Goal: Information Seeking & Learning: Learn about a topic

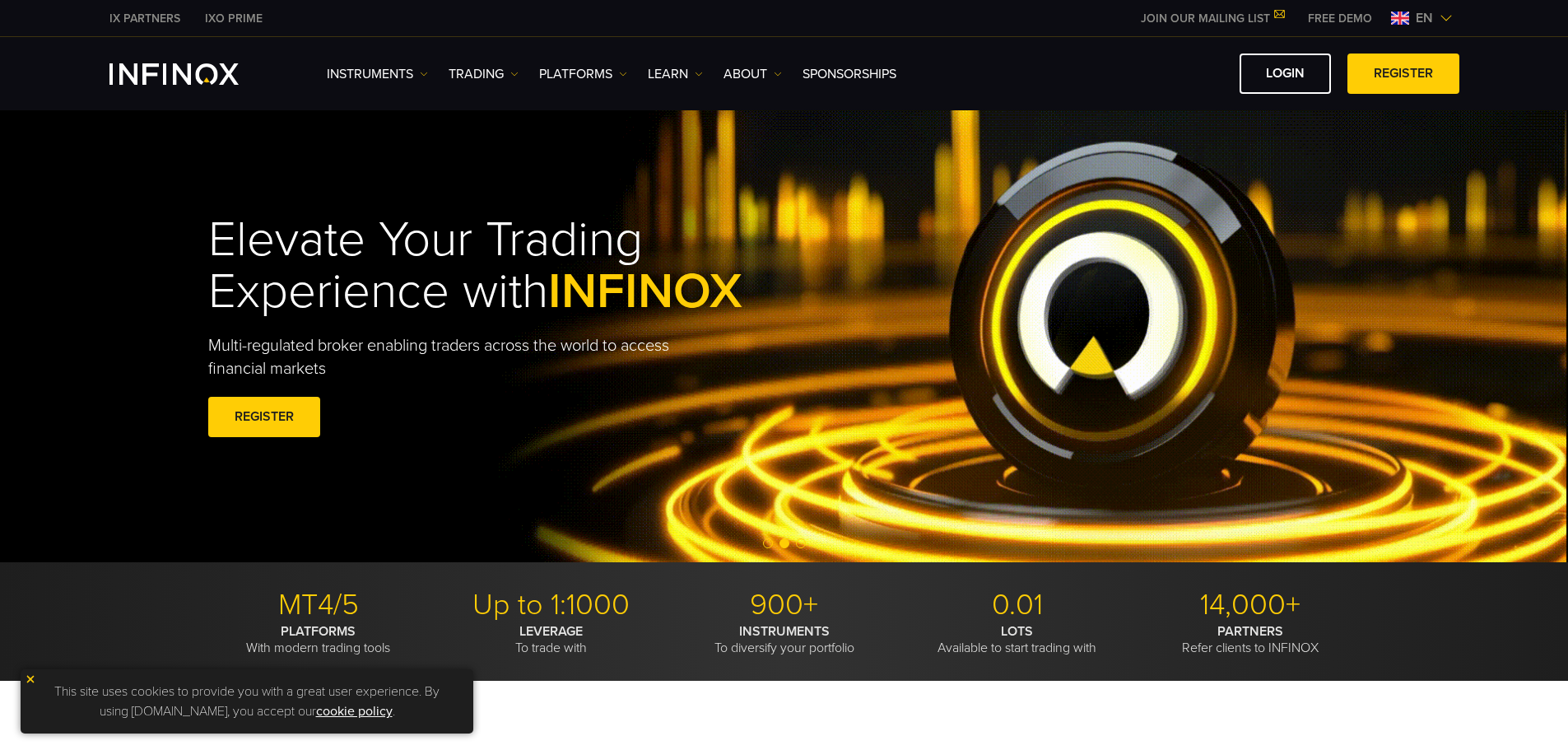
drag, startPoint x: 708, startPoint y: 214, endPoint x: 696, endPoint y: 222, distance: 14.4
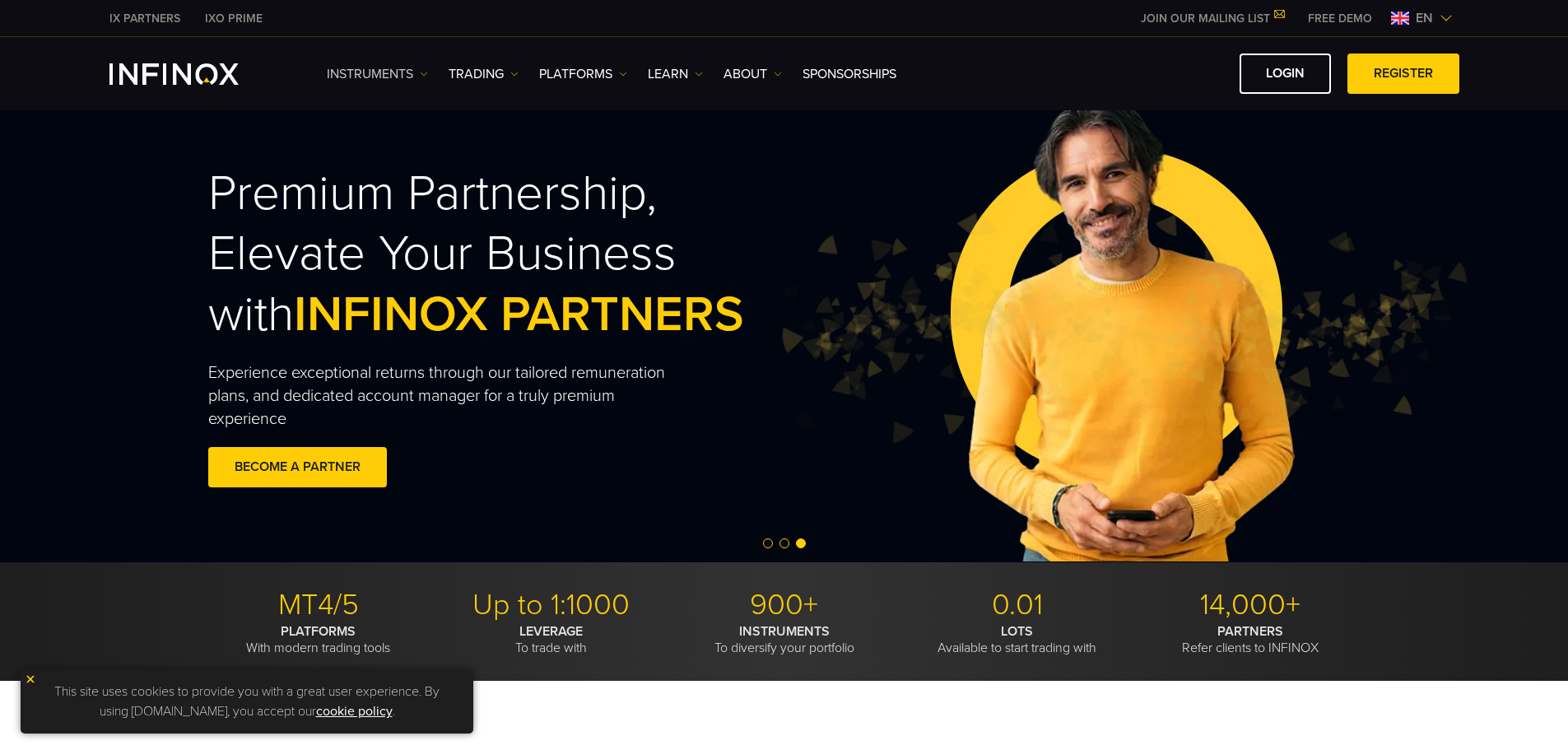
drag, startPoint x: 696, startPoint y: 222, endPoint x: 418, endPoint y: 77, distance: 313.5
click at [418, 77] on link "Instruments" at bounding box center [377, 74] width 102 height 20
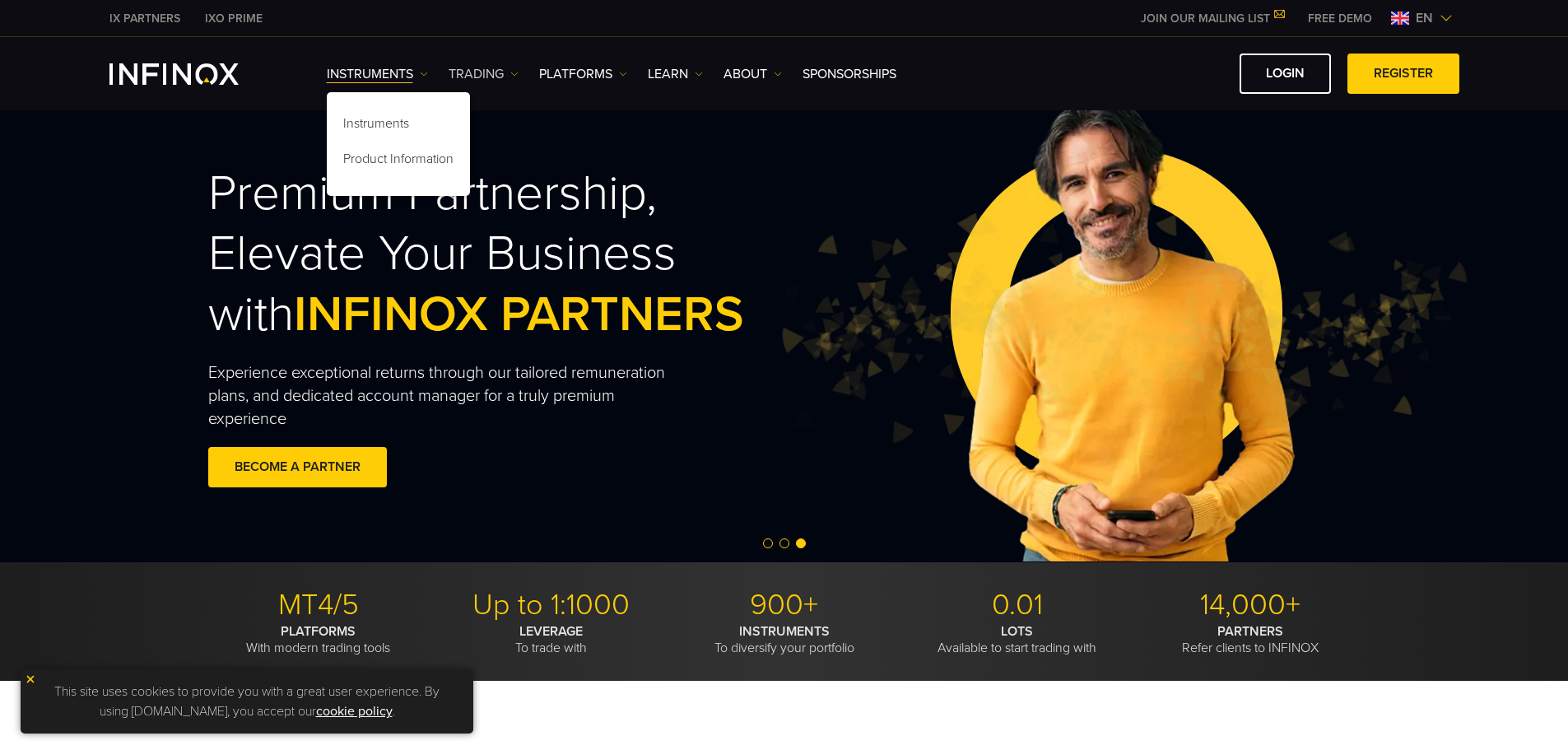
click at [502, 71] on link "TRADING" at bounding box center [484, 74] width 70 height 20
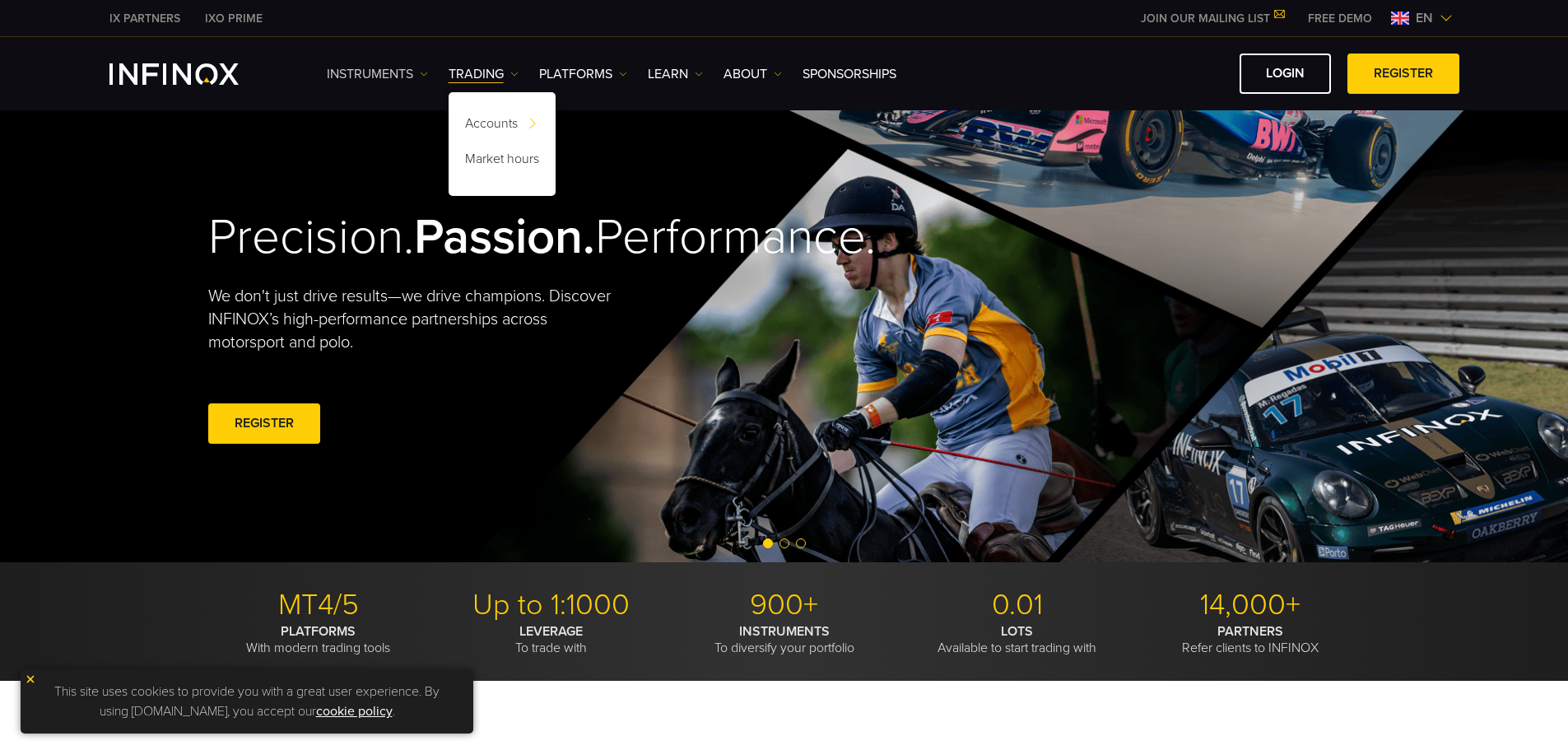
click at [390, 71] on link "Instruments" at bounding box center [377, 74] width 102 height 20
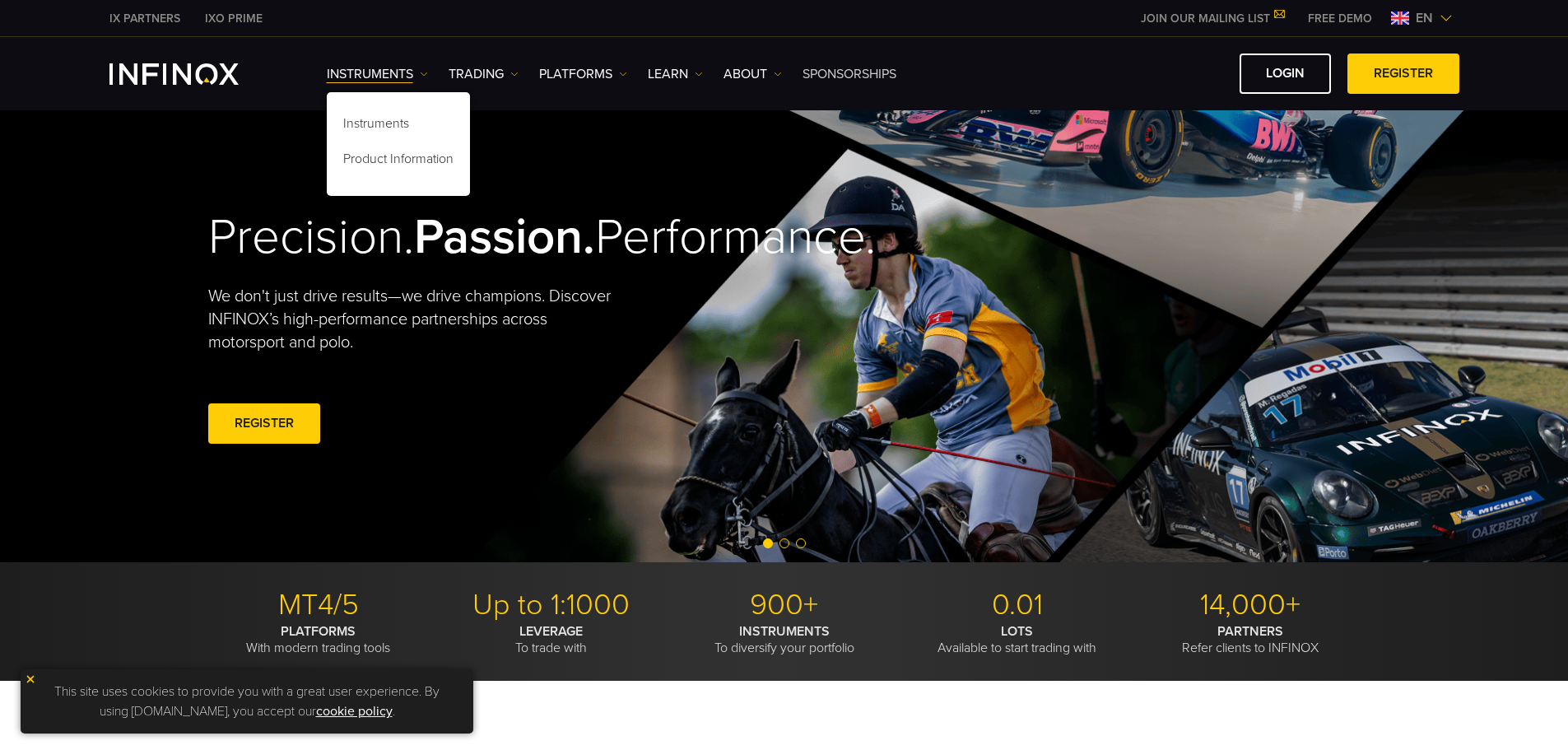
click at [830, 69] on link "SPONSORSHIPS" at bounding box center [849, 74] width 94 height 20
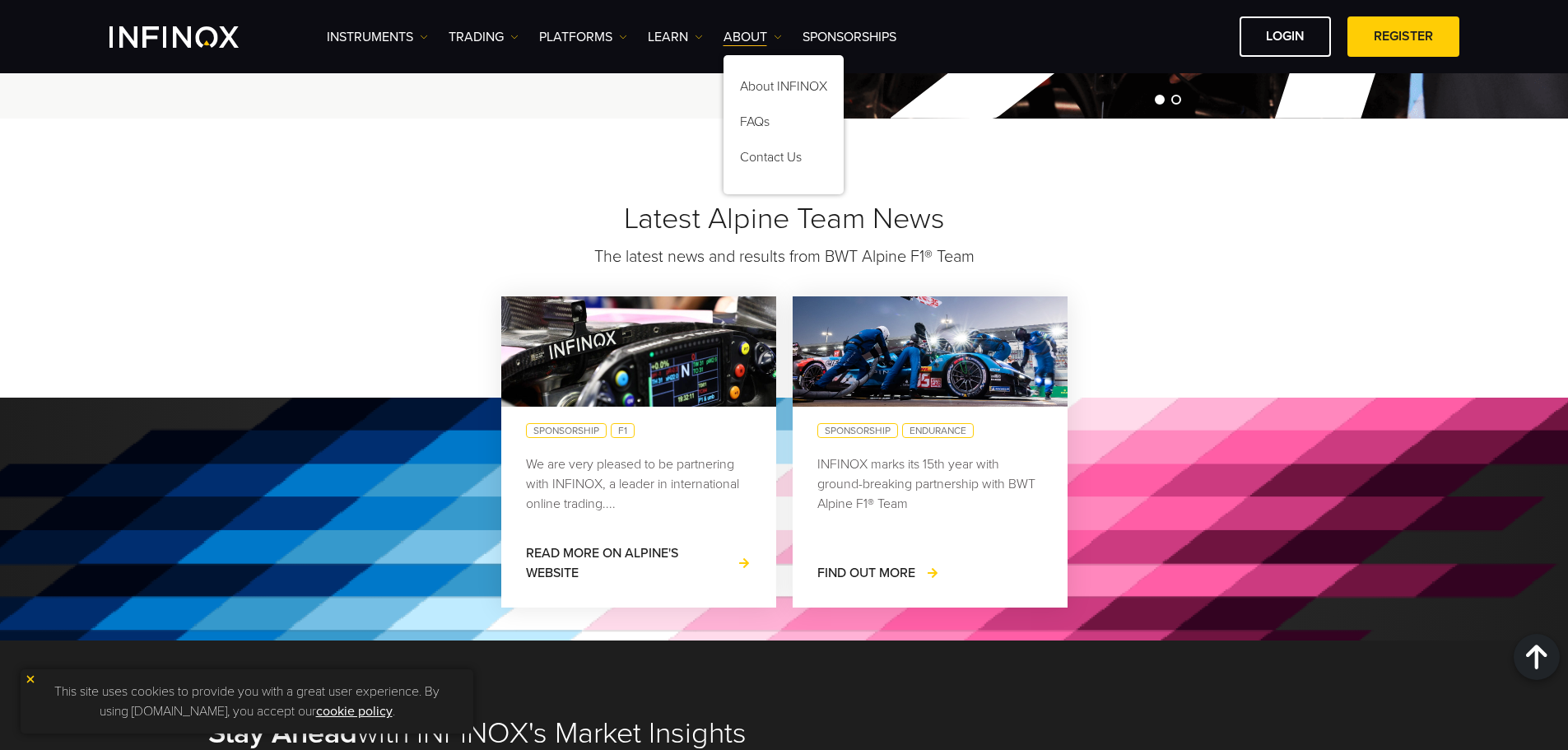
scroll to position [659, 0]
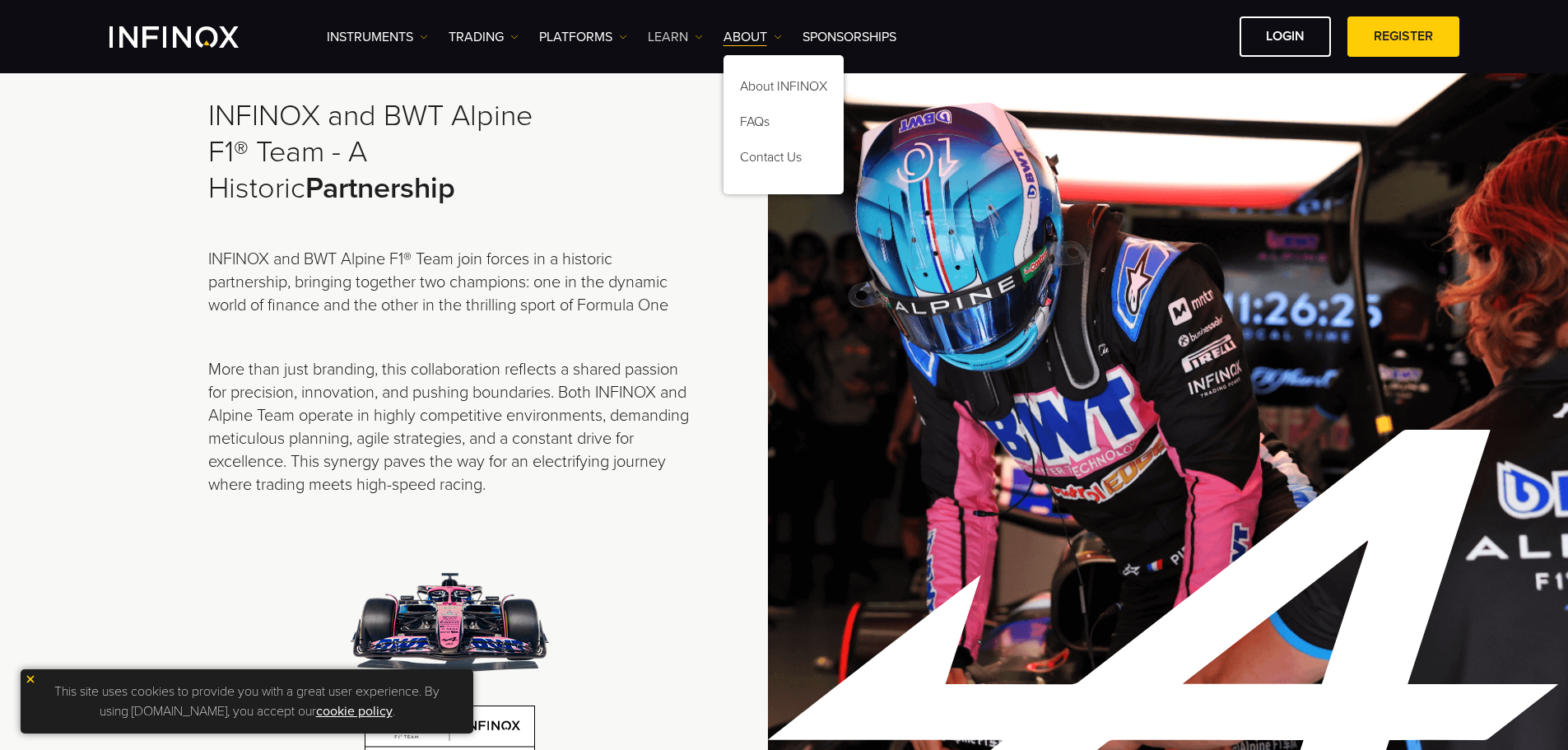
click at [658, 39] on link "Learn" at bounding box center [675, 37] width 55 height 20
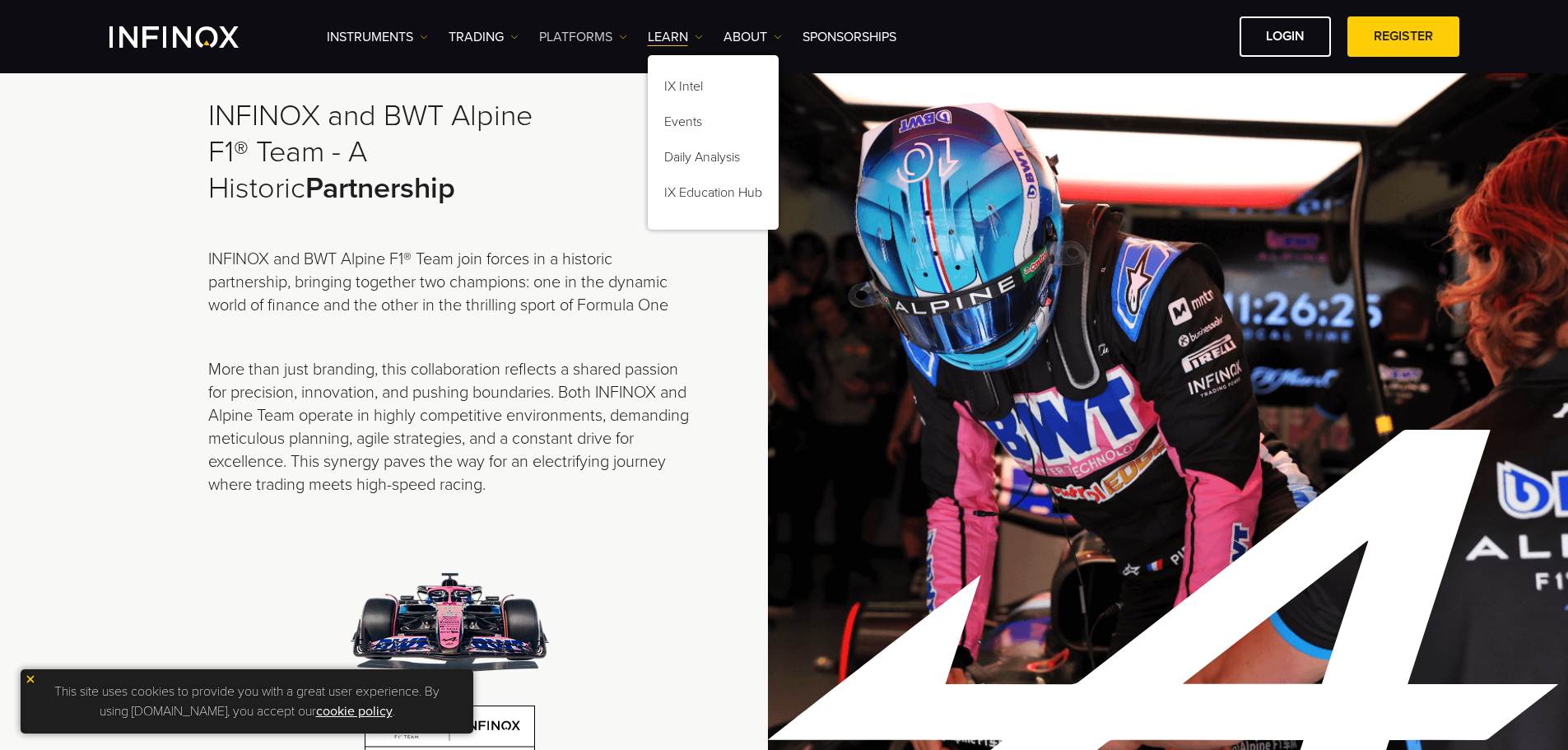
click at [580, 32] on link "PLATFORMS" at bounding box center [584, 37] width 88 height 20
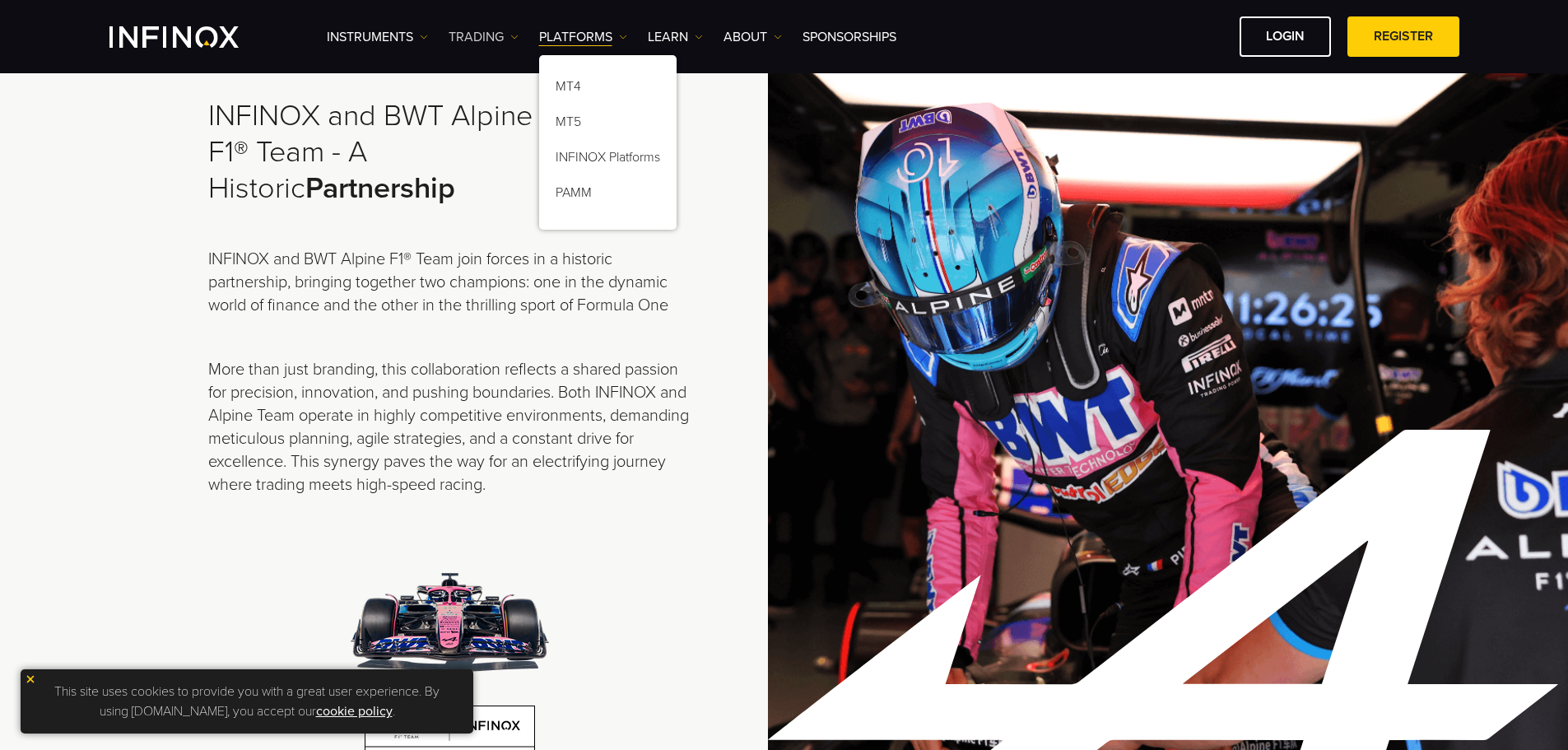
click at [490, 39] on link "TRADING" at bounding box center [484, 37] width 70 height 20
click at [483, 34] on link "TRADING" at bounding box center [484, 37] width 70 height 20
click at [485, 32] on link "TRADING" at bounding box center [484, 37] width 70 height 20
click at [434, 210] on div "INFINOX and BWT Alpine F1® Team - A Historic Partnership INFINOX and BWT Alpine…" at bounding box center [450, 430] width 484 height 665
click at [470, 32] on link "TRADING" at bounding box center [484, 37] width 70 height 20
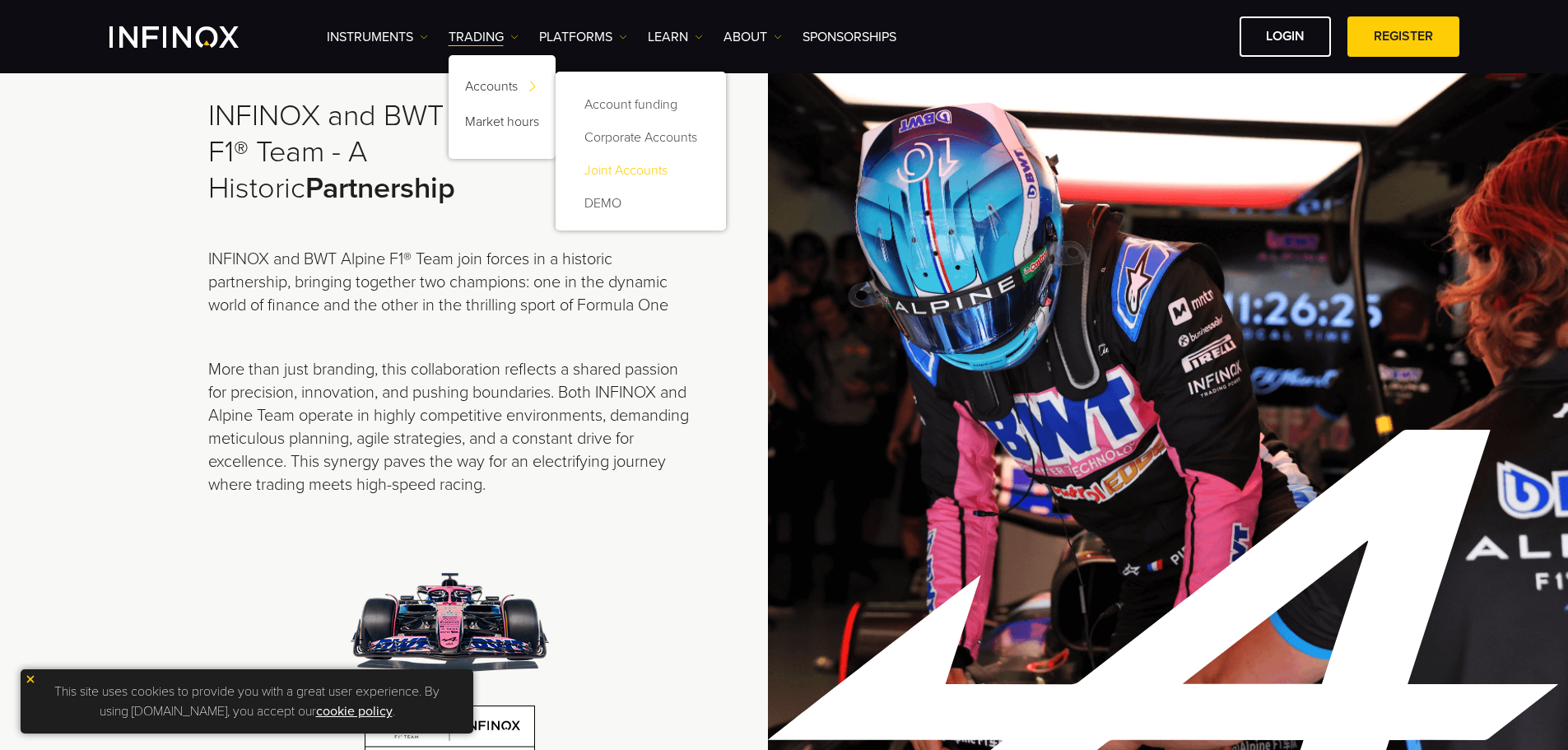
click at [624, 171] on link "Joint Accounts" at bounding box center [640, 170] width 138 height 33
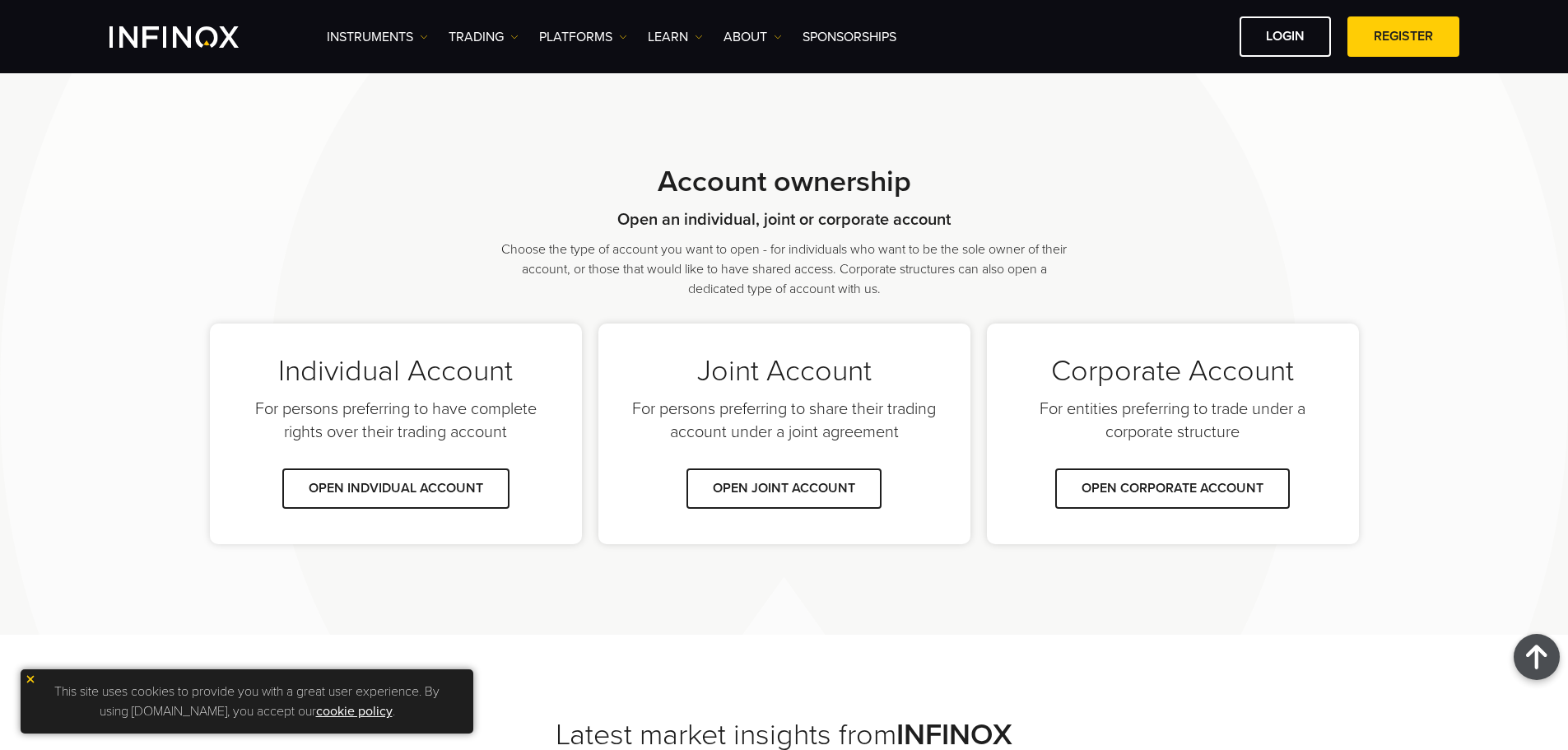
scroll to position [309, 0]
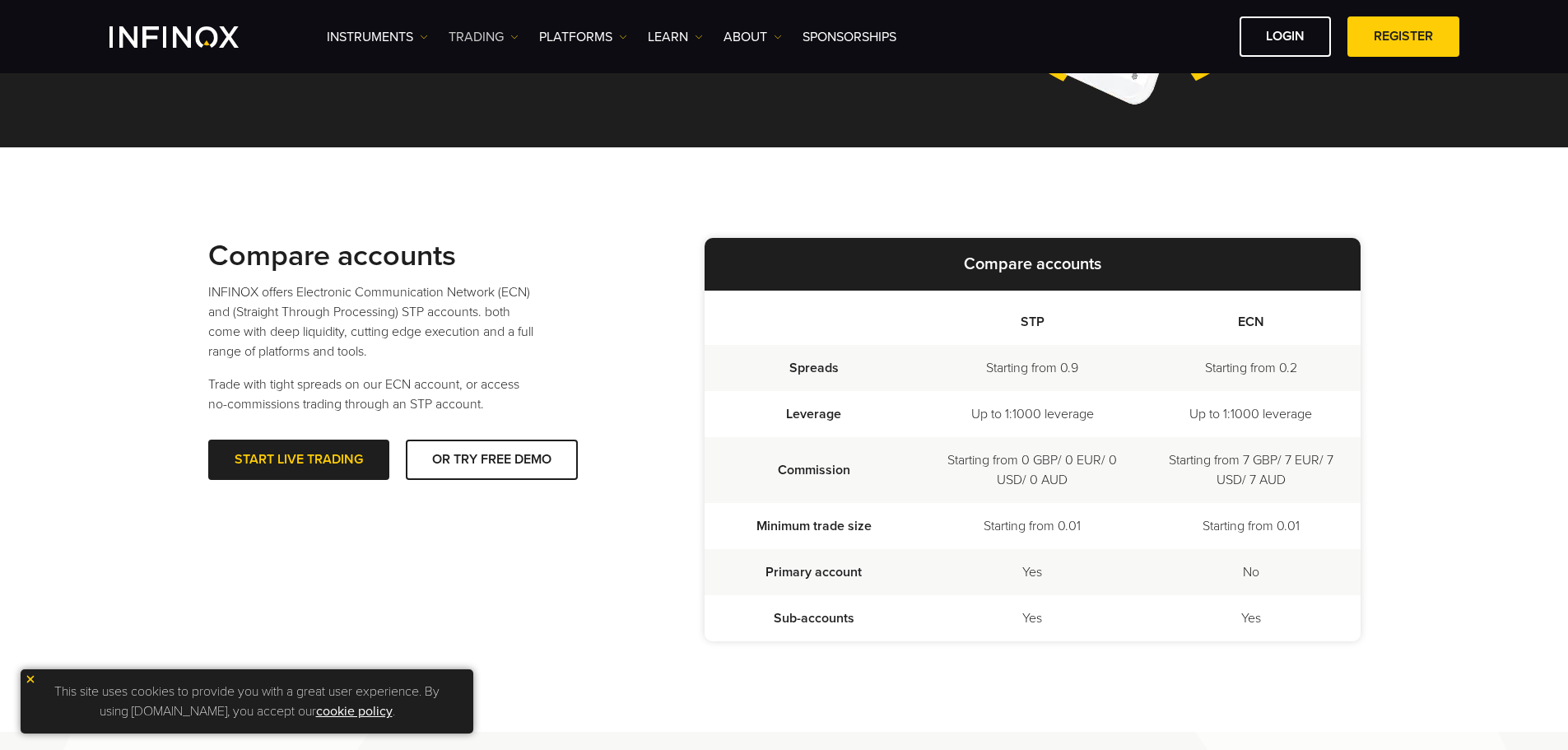
click at [484, 36] on link "TRADING" at bounding box center [484, 37] width 70 height 20
